Goal: Transaction & Acquisition: Obtain resource

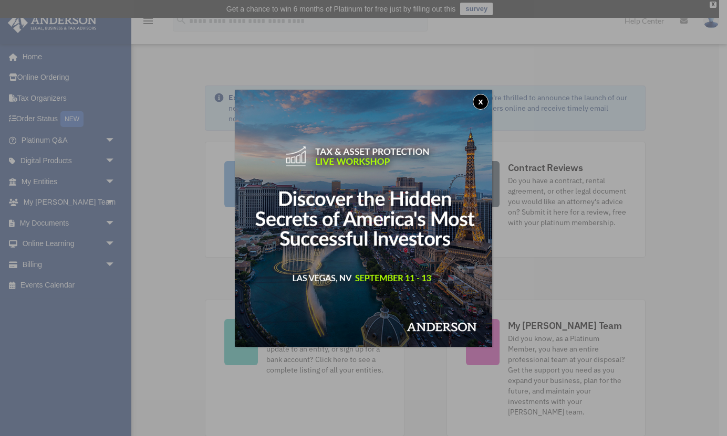
click at [481, 106] on button "x" at bounding box center [481, 102] width 16 height 16
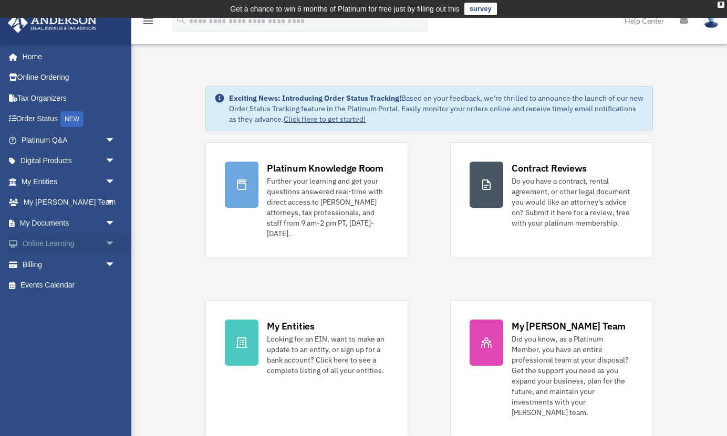
click at [98, 242] on link "Online Learning arrow_drop_down" at bounding box center [69, 244] width 124 height 21
click at [113, 241] on span "arrow_drop_down" at bounding box center [115, 245] width 21 height 22
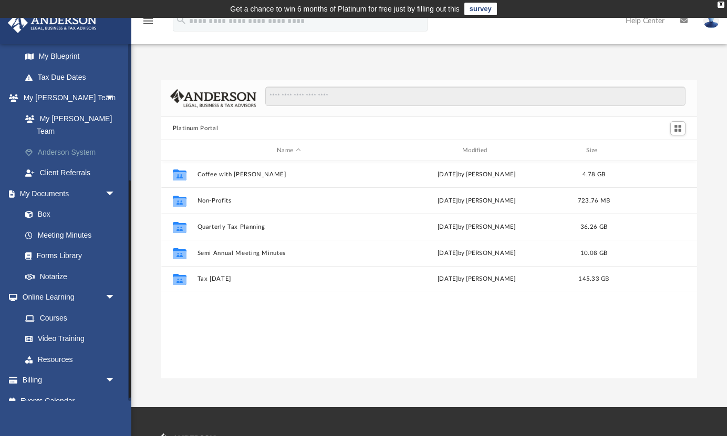
scroll to position [238, 536]
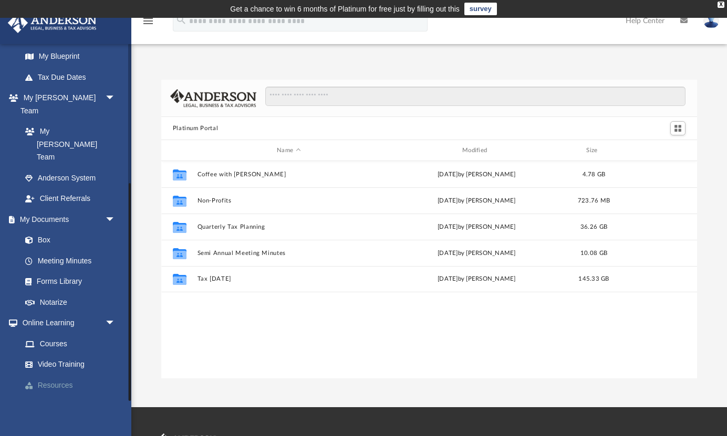
click at [67, 375] on link "Resources" at bounding box center [73, 385] width 117 height 21
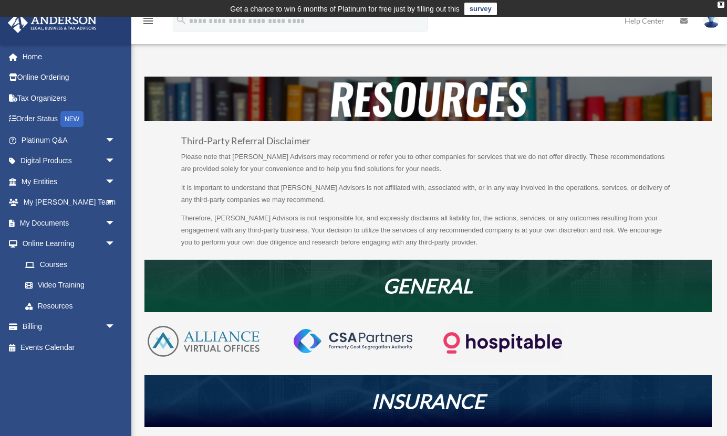
scroll to position [18, 0]
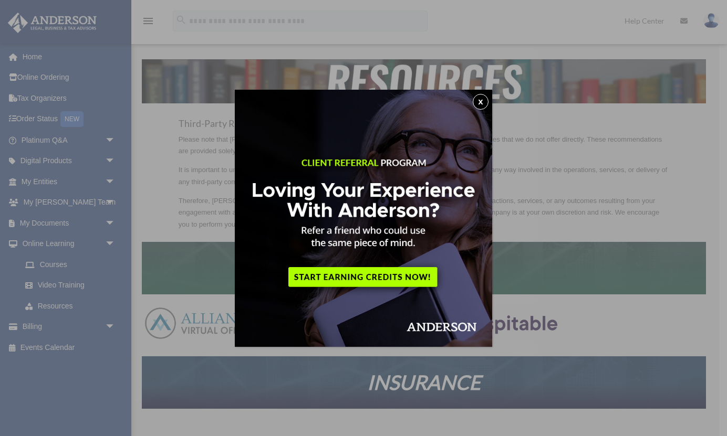
click at [479, 100] on button "x" at bounding box center [481, 102] width 16 height 16
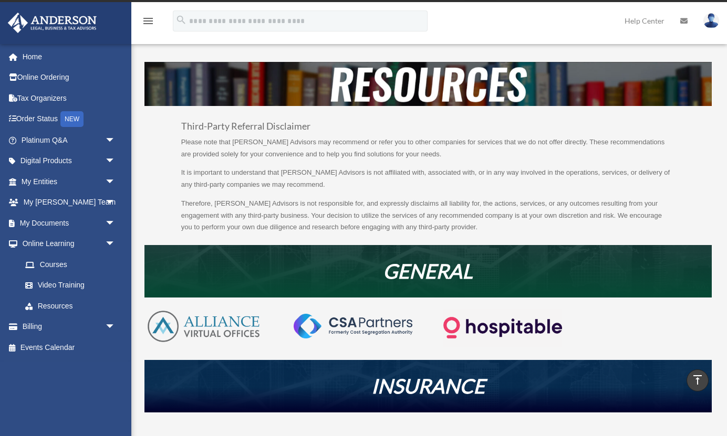
scroll to position [0, 0]
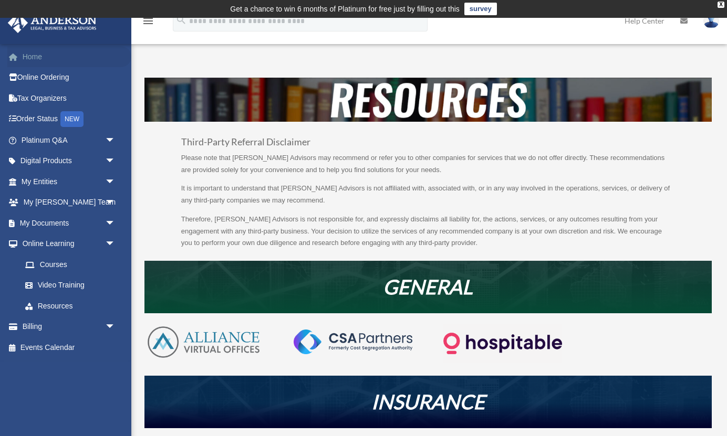
click at [43, 61] on link "Home" at bounding box center [69, 56] width 124 height 21
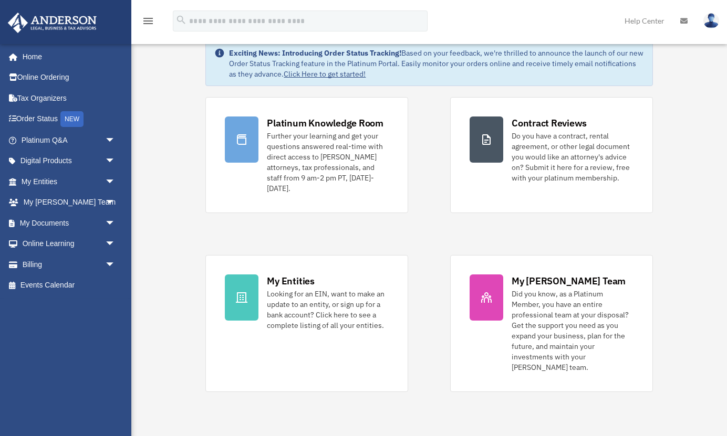
scroll to position [47, 0]
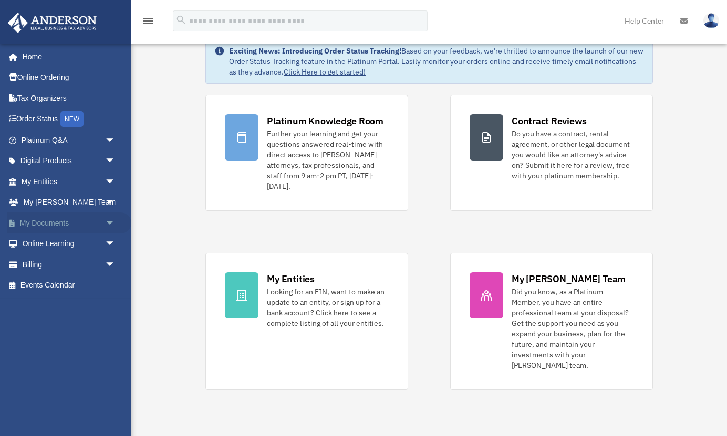
click at [111, 224] on span "arrow_drop_down" at bounding box center [115, 224] width 21 height 22
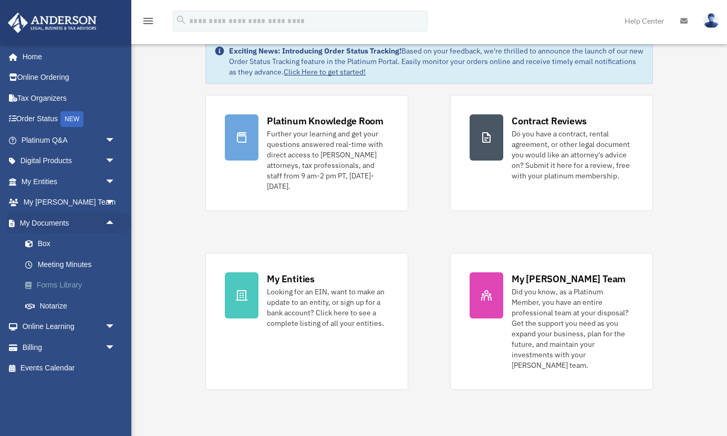
click at [71, 288] on link "Forms Library" at bounding box center [73, 285] width 117 height 21
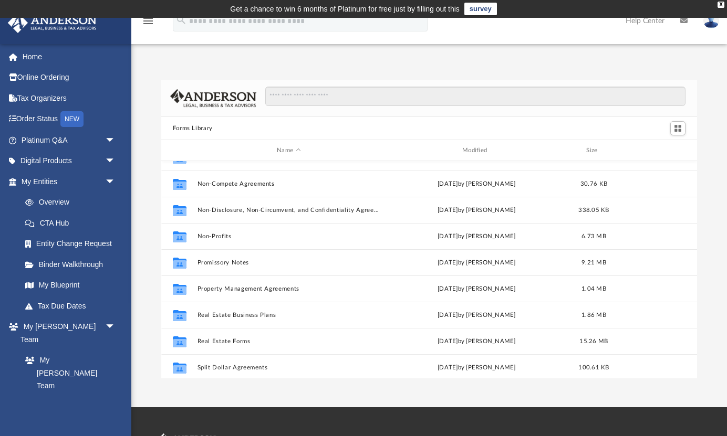
scroll to position [545, 0]
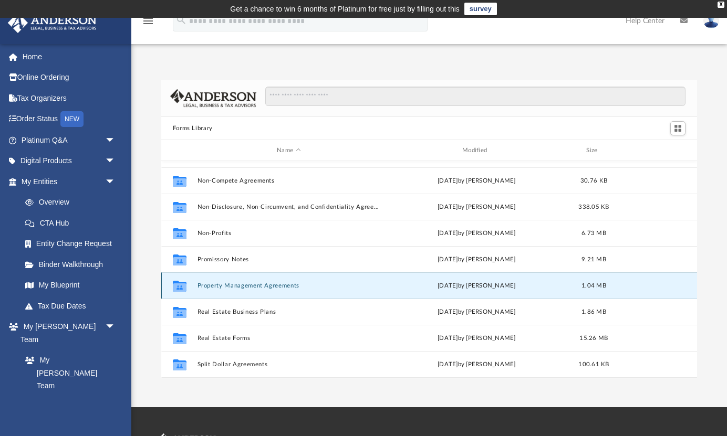
click at [241, 284] on button "Property Management Agreements" at bounding box center [288, 286] width 183 height 7
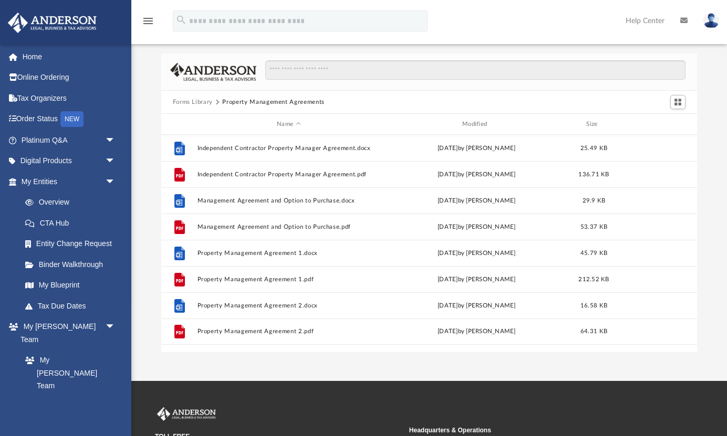
scroll to position [27, 0]
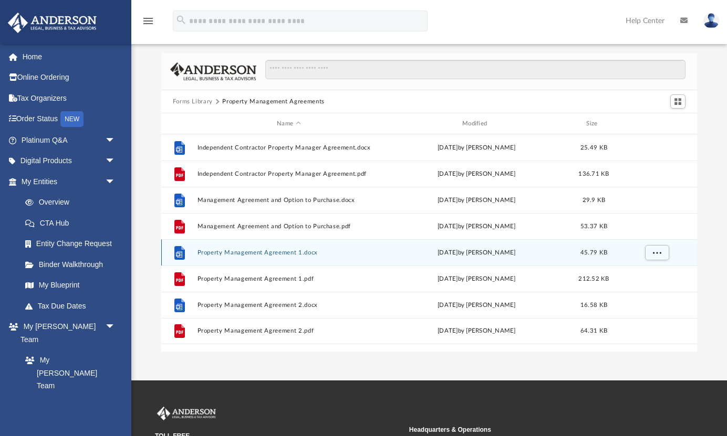
click at [242, 249] on button "Property Management Agreement 1.docx" at bounding box center [288, 252] width 183 height 7
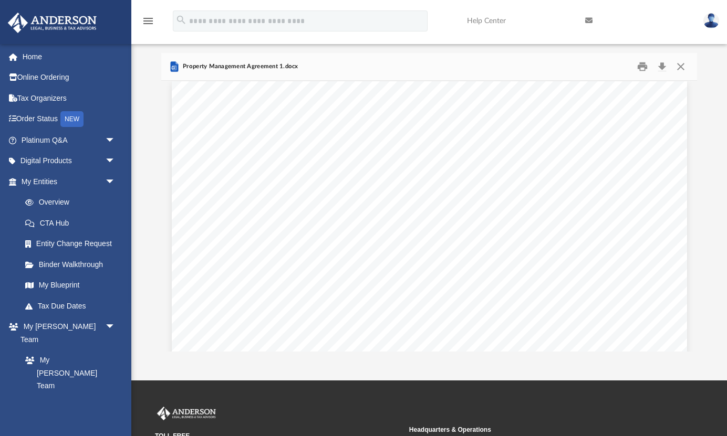
scroll to position [2056, 0]
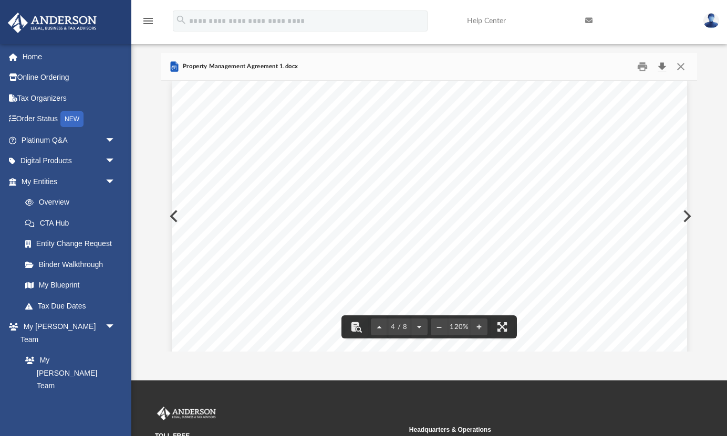
click at [661, 68] on button "Download" at bounding box center [661, 67] width 19 height 16
